Goal: Task Accomplishment & Management: Complete application form

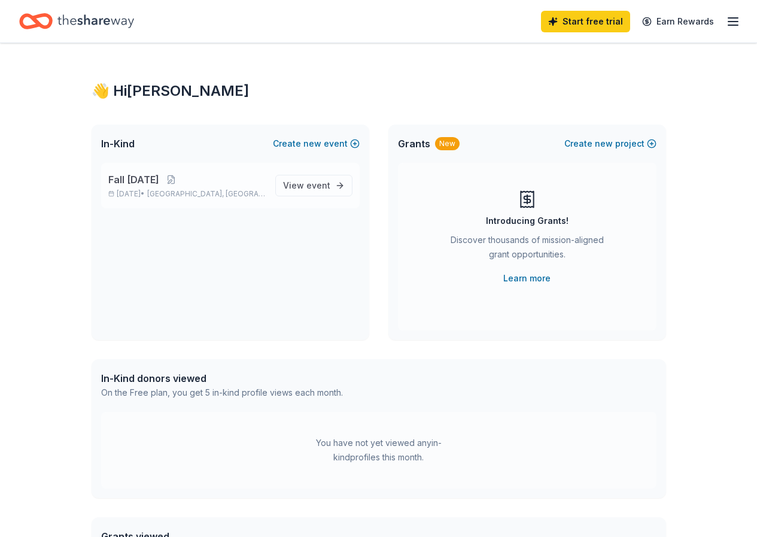
click at [149, 181] on span "Fall [DATE]" at bounding box center [133, 179] width 51 height 14
click at [124, 179] on span "Fall [DATE]" at bounding box center [133, 179] width 51 height 14
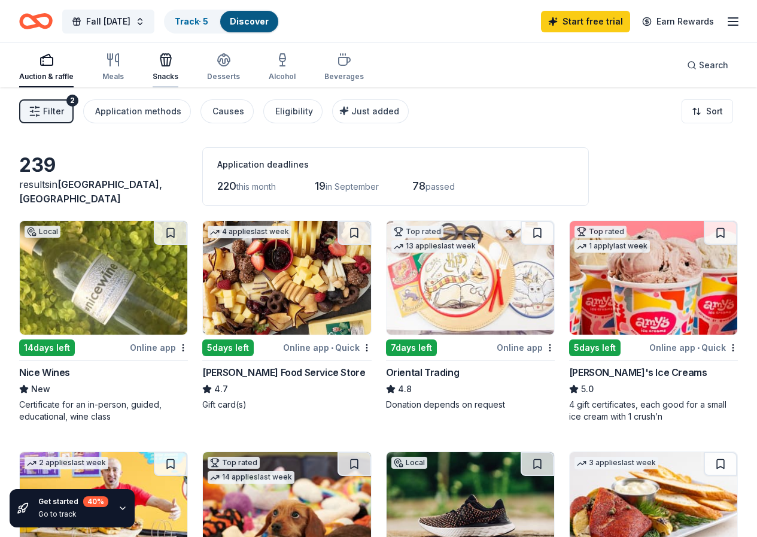
click at [173, 59] on icon "button" at bounding box center [166, 60] width 14 height 14
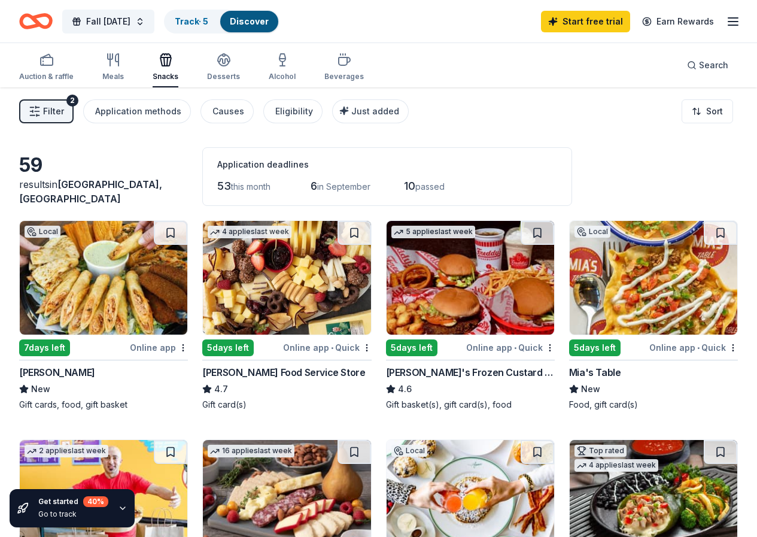
click at [130, 346] on div "Online app" at bounding box center [159, 347] width 58 height 15
click at [231, 61] on icon "button" at bounding box center [224, 60] width 14 height 14
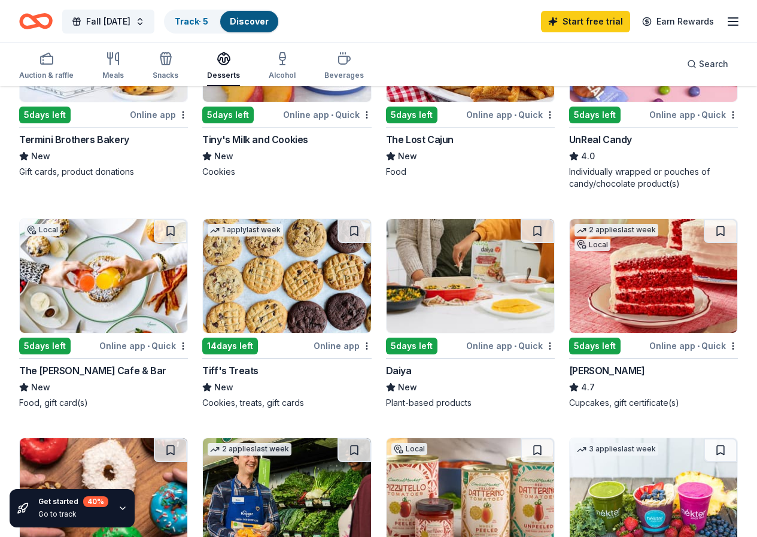
scroll to position [718, 0]
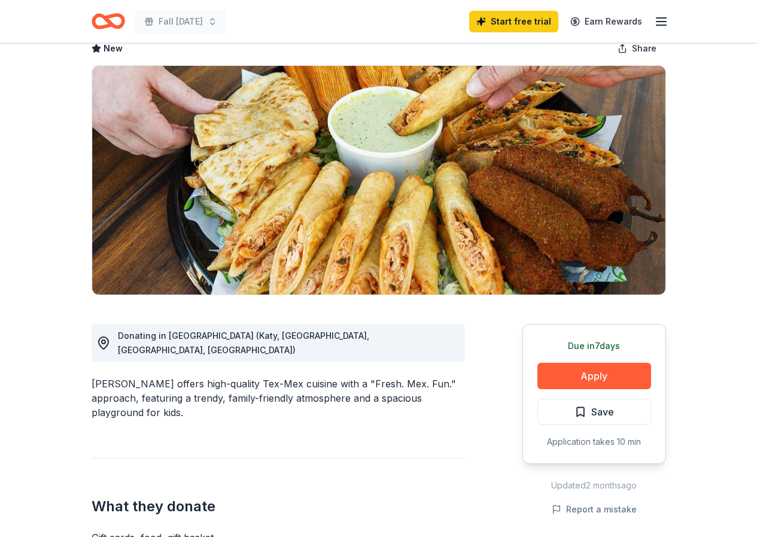
scroll to position [179, 0]
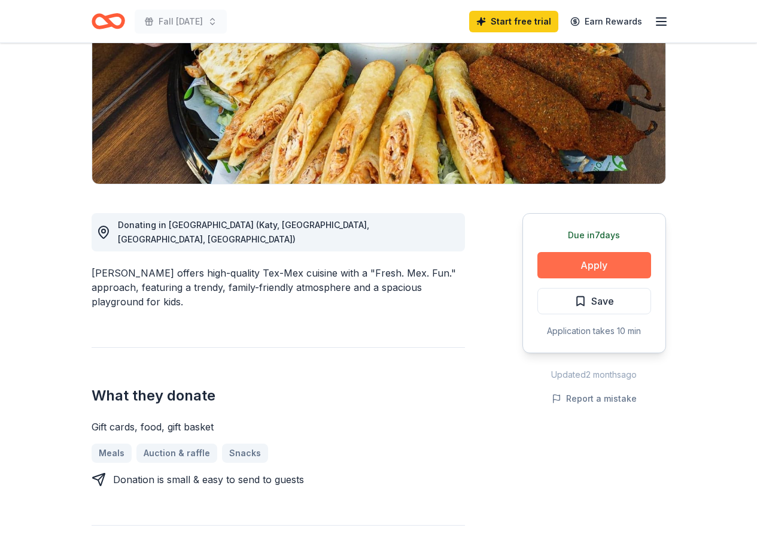
click at [595, 264] on button "Apply" at bounding box center [594, 265] width 114 height 26
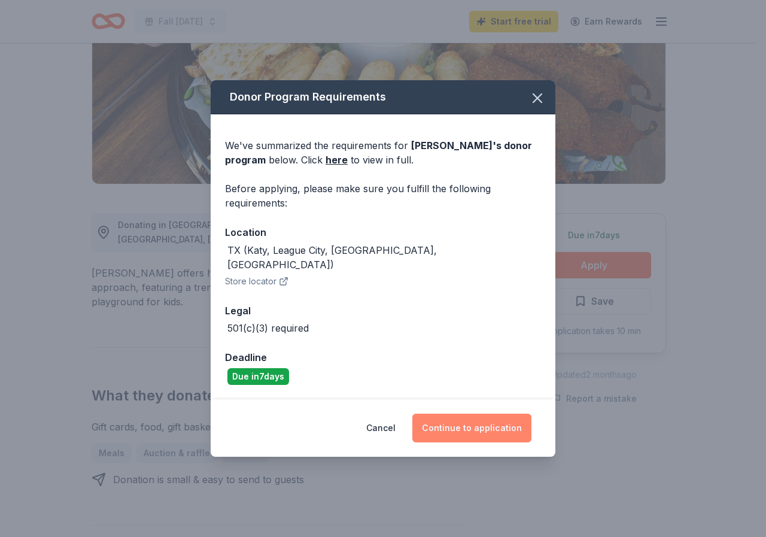
click at [457, 419] on button "Continue to application" at bounding box center [471, 427] width 119 height 29
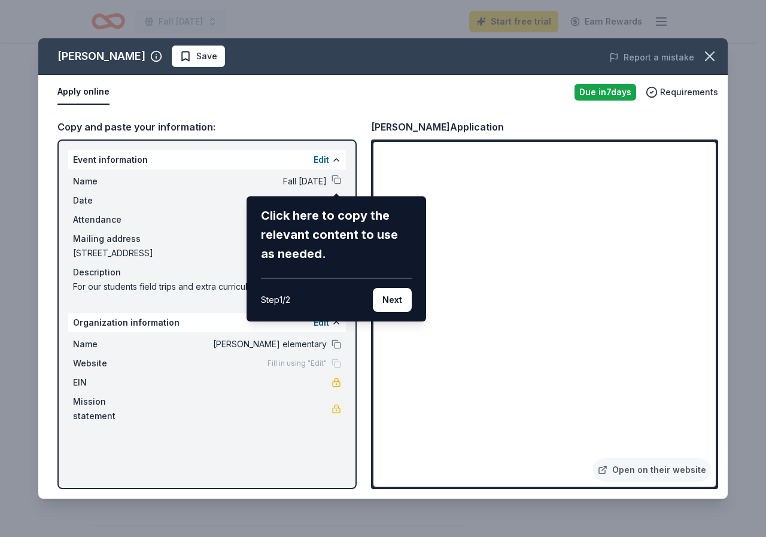
click at [693, 148] on div "[PERSON_NAME] Save Report a mistake Apply online Due [DATE] Requirements Copy a…" at bounding box center [382, 268] width 689 height 460
drag, startPoint x: 713, startPoint y: 177, endPoint x: 714, endPoint y: 226, distance: 49.1
click at [714, 226] on div "[PERSON_NAME] Save Report a mistake Apply online Due [DATE] Requirements Copy a…" at bounding box center [382, 268] width 689 height 460
click at [396, 302] on button "Next" at bounding box center [392, 300] width 39 height 24
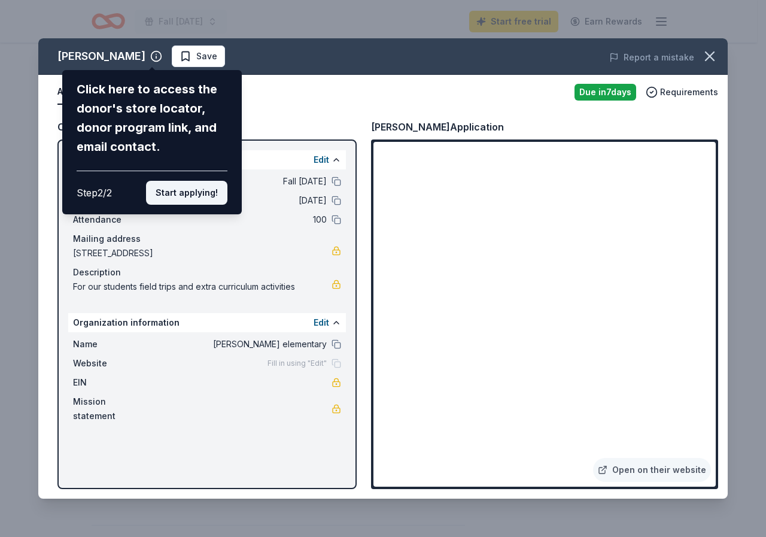
click at [191, 193] on button "Start applying!" at bounding box center [186, 193] width 81 height 24
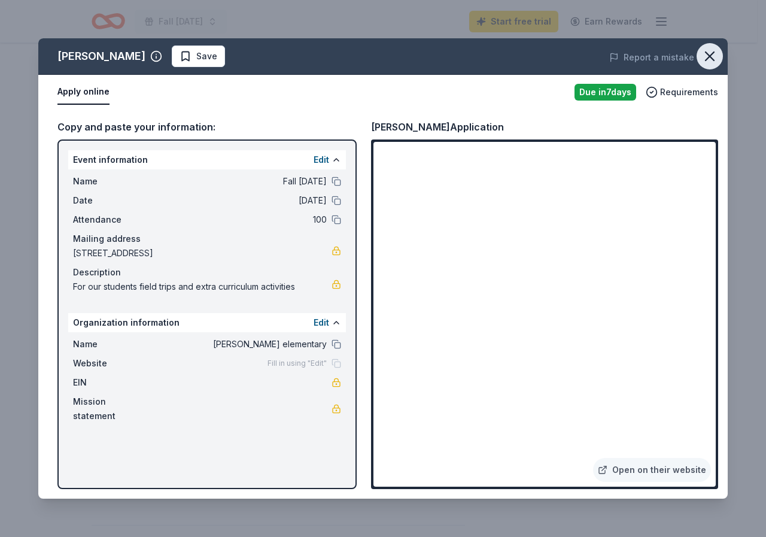
click at [709, 54] on icon "button" at bounding box center [709, 56] width 17 height 17
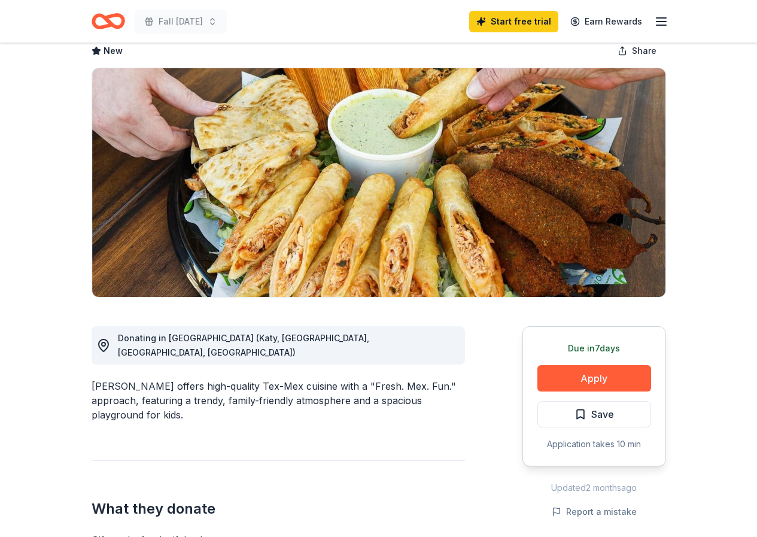
scroll to position [0, 0]
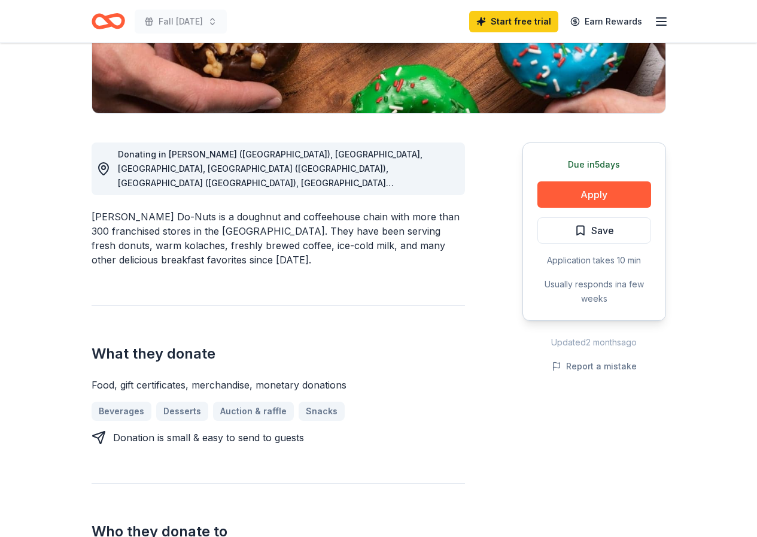
scroll to position [359, 0]
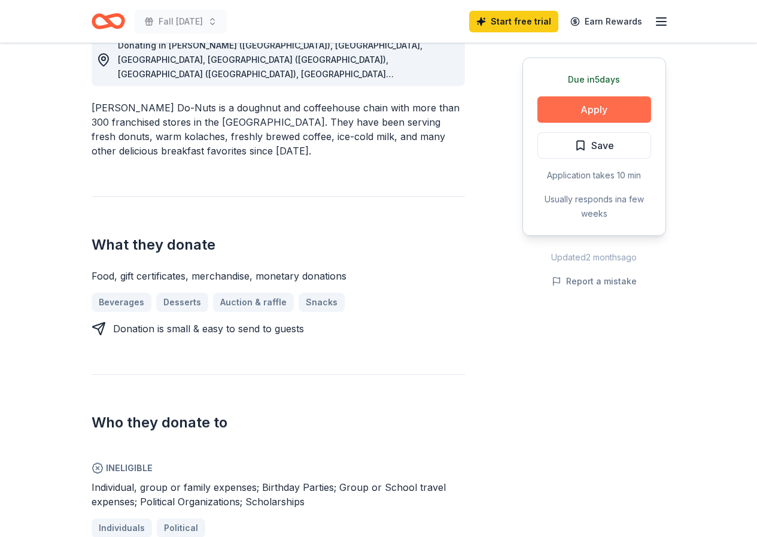
click at [592, 110] on button "Apply" at bounding box center [594, 109] width 114 height 26
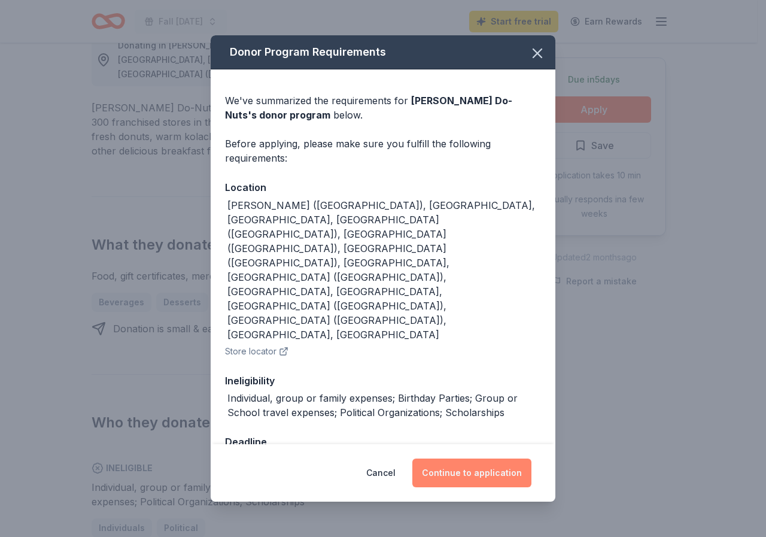
click at [461, 458] on button "Continue to application" at bounding box center [471, 472] width 119 height 29
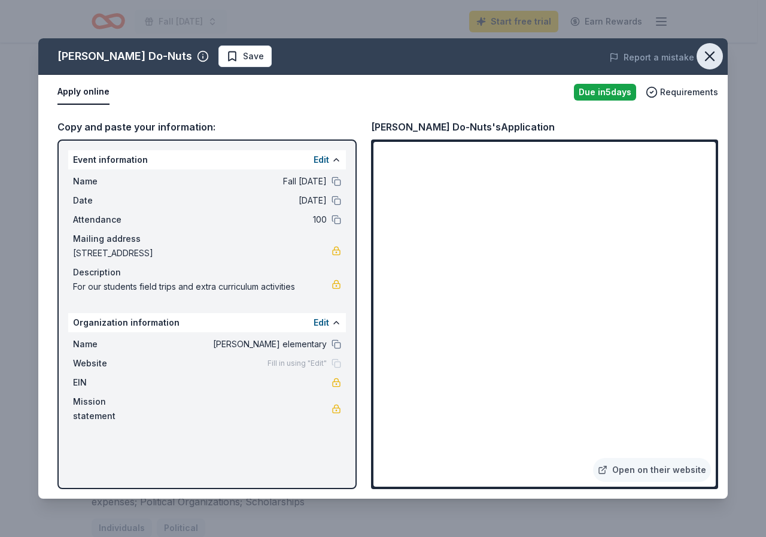
click at [711, 55] on icon "button" at bounding box center [709, 56] width 8 height 8
